Goal: Transaction & Acquisition: Book appointment/travel/reservation

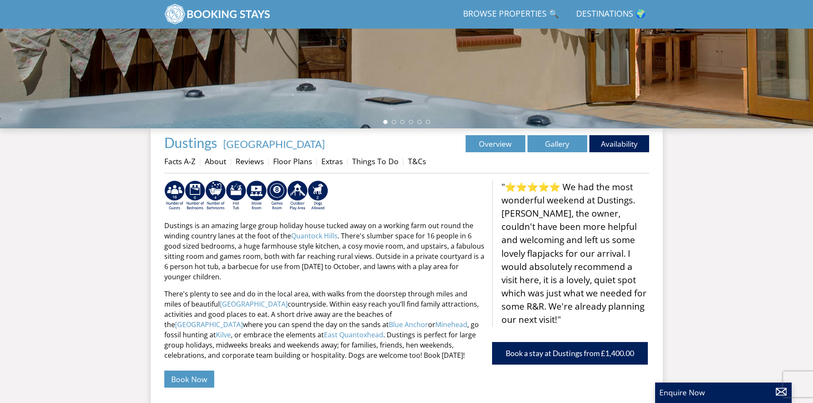
scroll to position [231, 0]
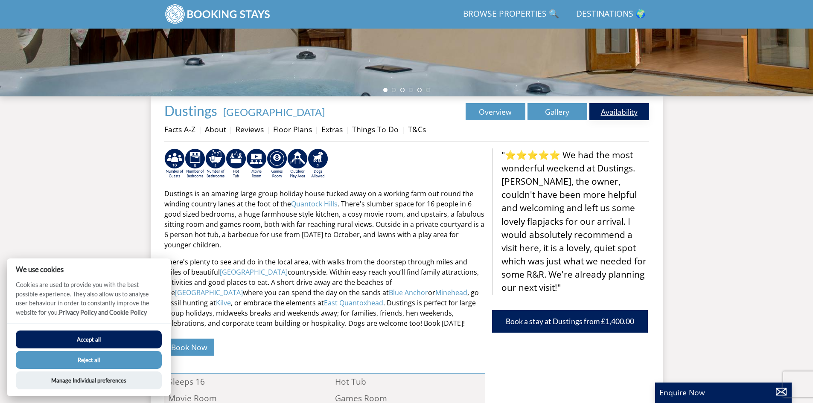
click at [615, 114] on link "Availability" at bounding box center [620, 111] width 60 height 17
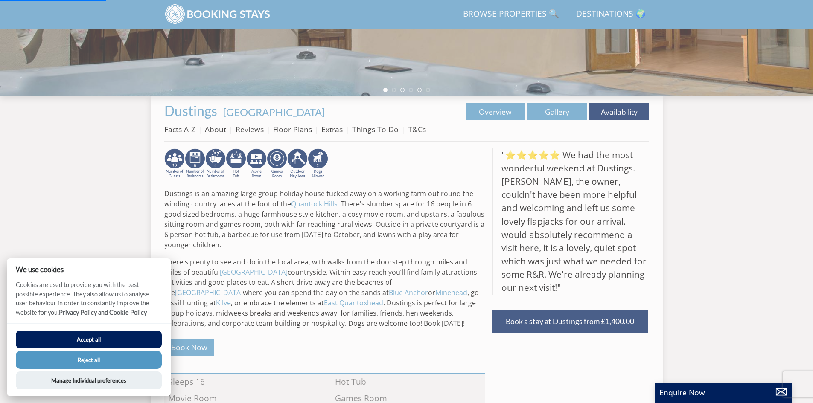
click at [95, 339] on button "Accept all" at bounding box center [89, 340] width 146 height 18
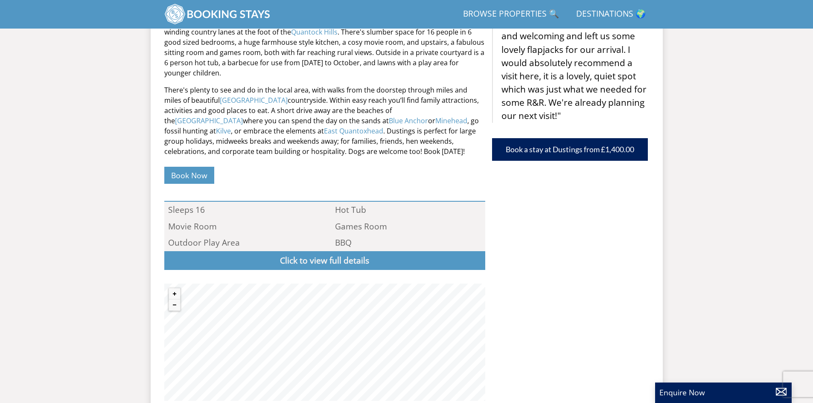
scroll to position [403, 0]
click at [184, 177] on link "Book Now" at bounding box center [189, 175] width 50 height 17
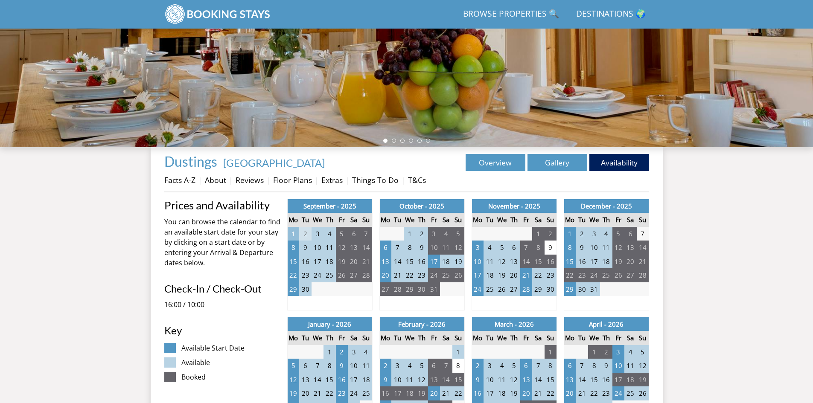
scroll to position [181, 0]
click at [526, 277] on td "21" at bounding box center [526, 275] width 12 height 14
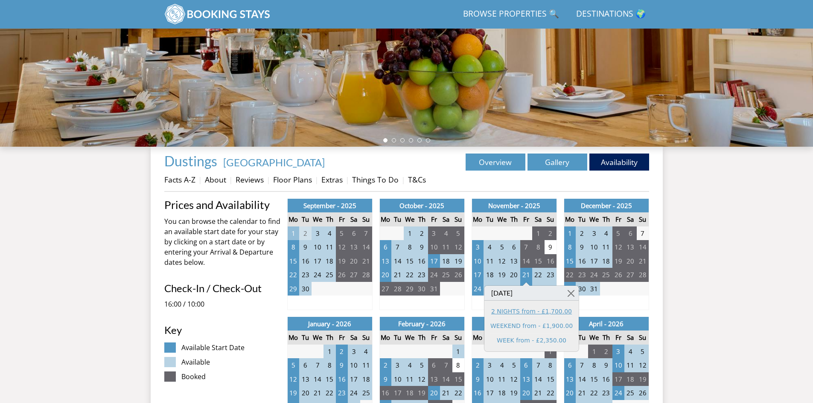
drag, startPoint x: 526, startPoint y: 277, endPoint x: 514, endPoint y: 313, distance: 38.2
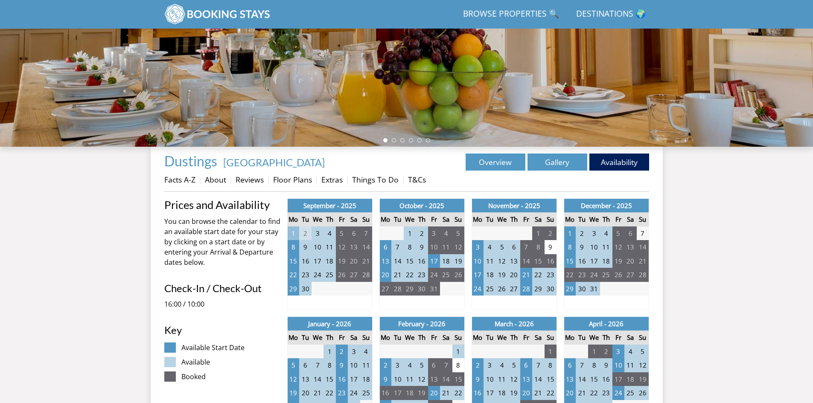
click at [297, 178] on link "Floor Plans" at bounding box center [292, 180] width 39 height 10
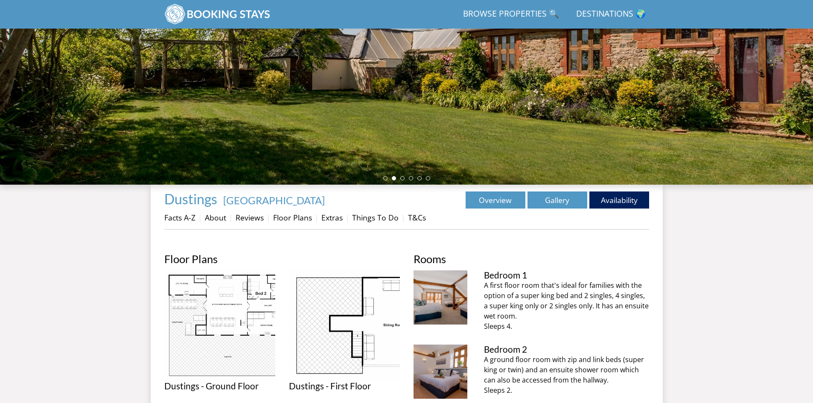
scroll to position [142, 0]
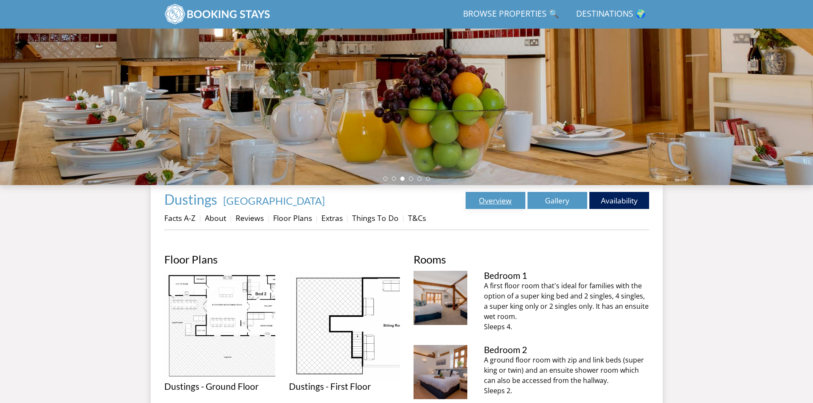
click at [497, 202] on link "Overview" at bounding box center [496, 200] width 60 height 17
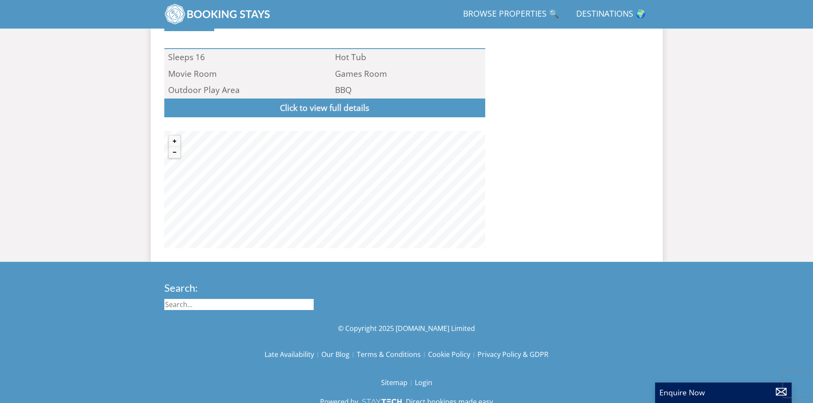
scroll to position [556, 0]
